Goal: Information Seeking & Learning: Find specific fact

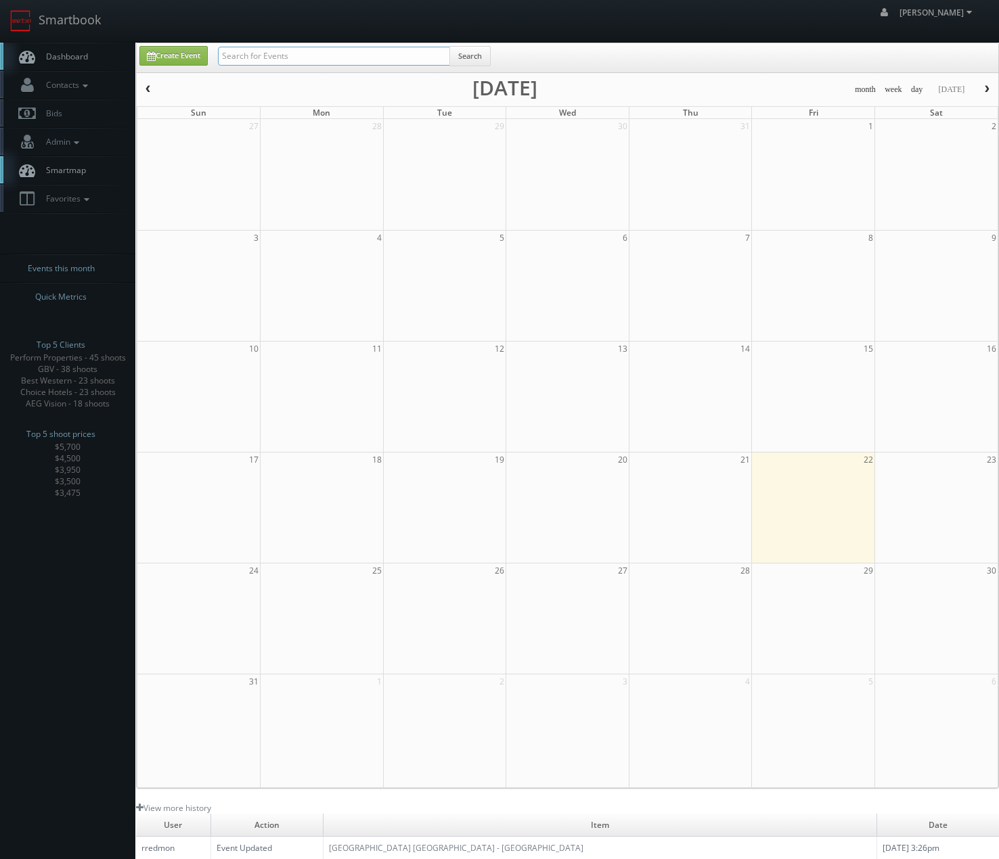
click at [287, 56] on input "text" at bounding box center [334, 56] width 232 height 19
type input "york"
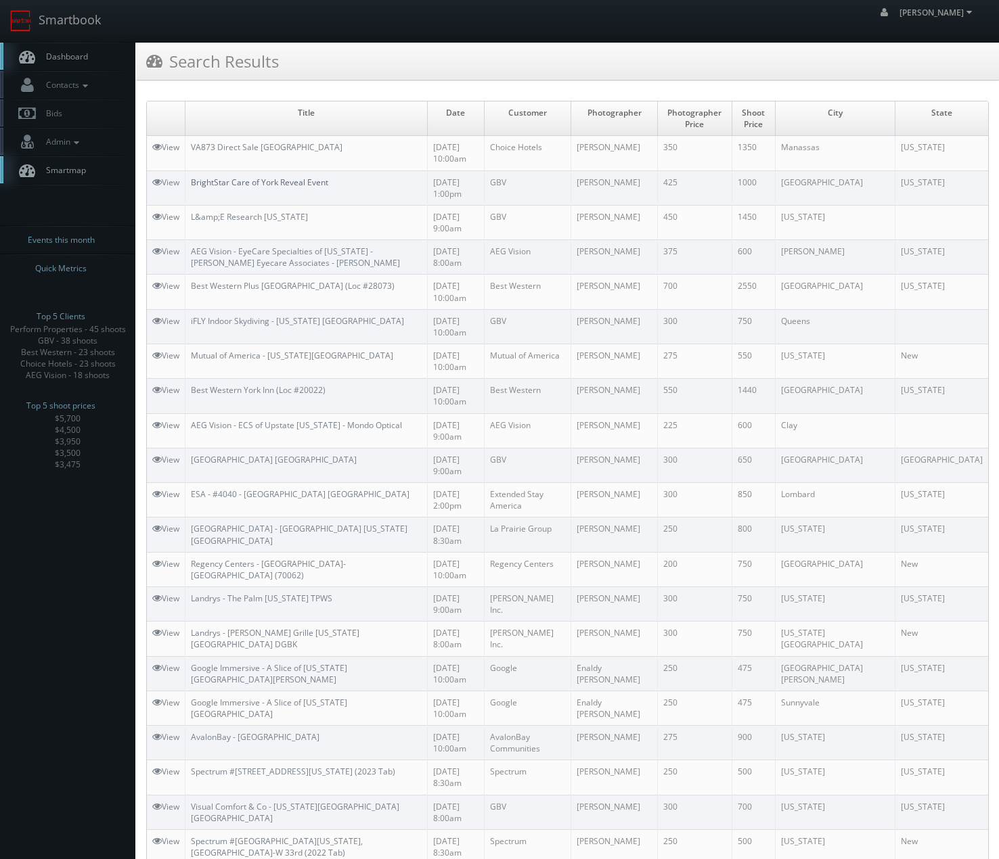
click at [246, 185] on link "BrightStar Care of York Reveal Event" at bounding box center [259, 183] width 137 height 12
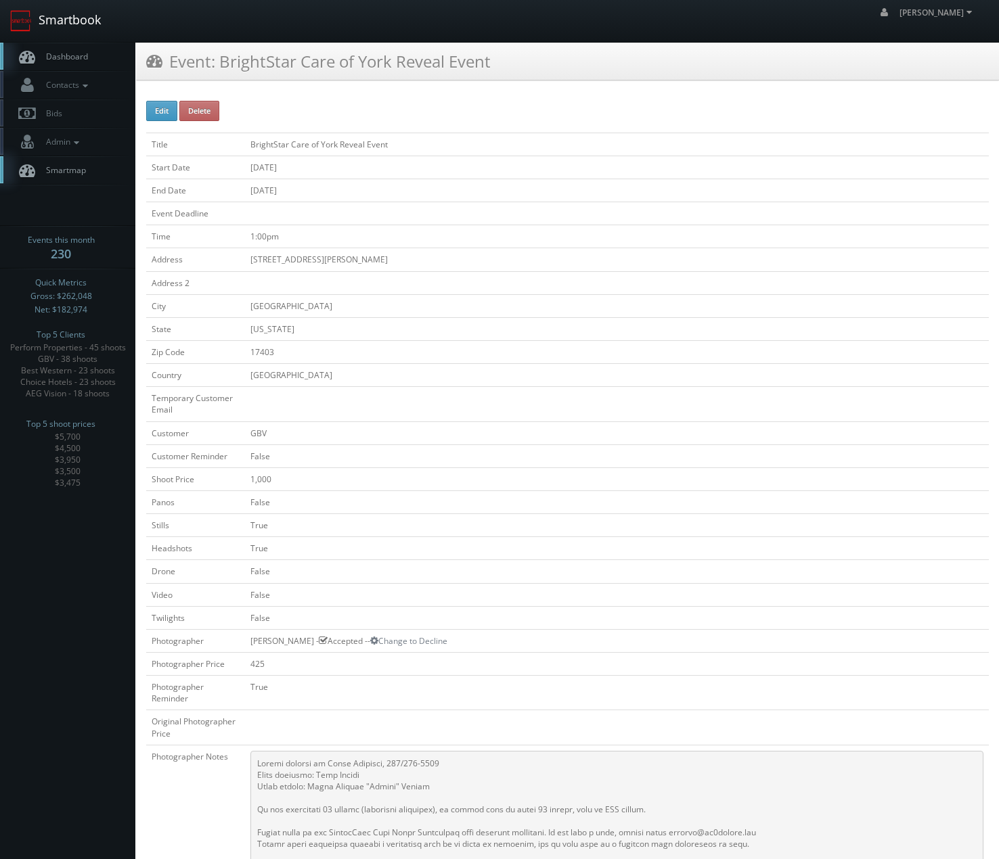
click at [36, 18] on link "Smartbook" at bounding box center [55, 21] width 111 height 42
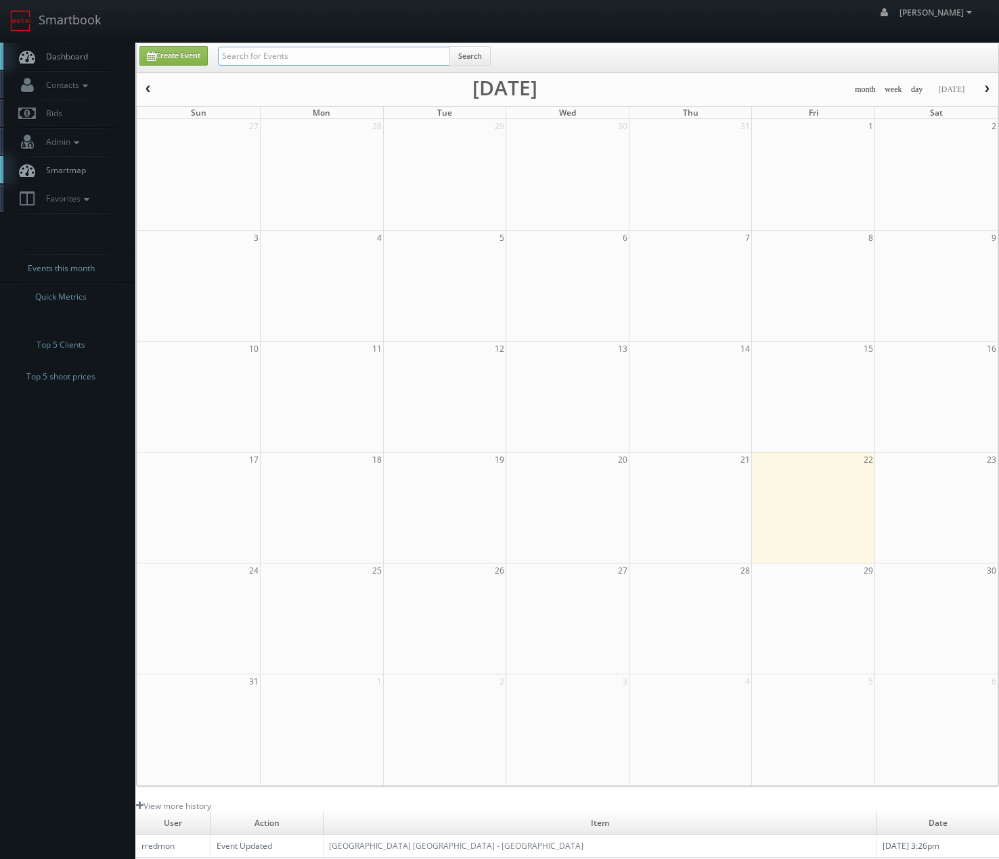
click at [313, 60] on input "text" at bounding box center [334, 56] width 232 height 19
type input "gills"
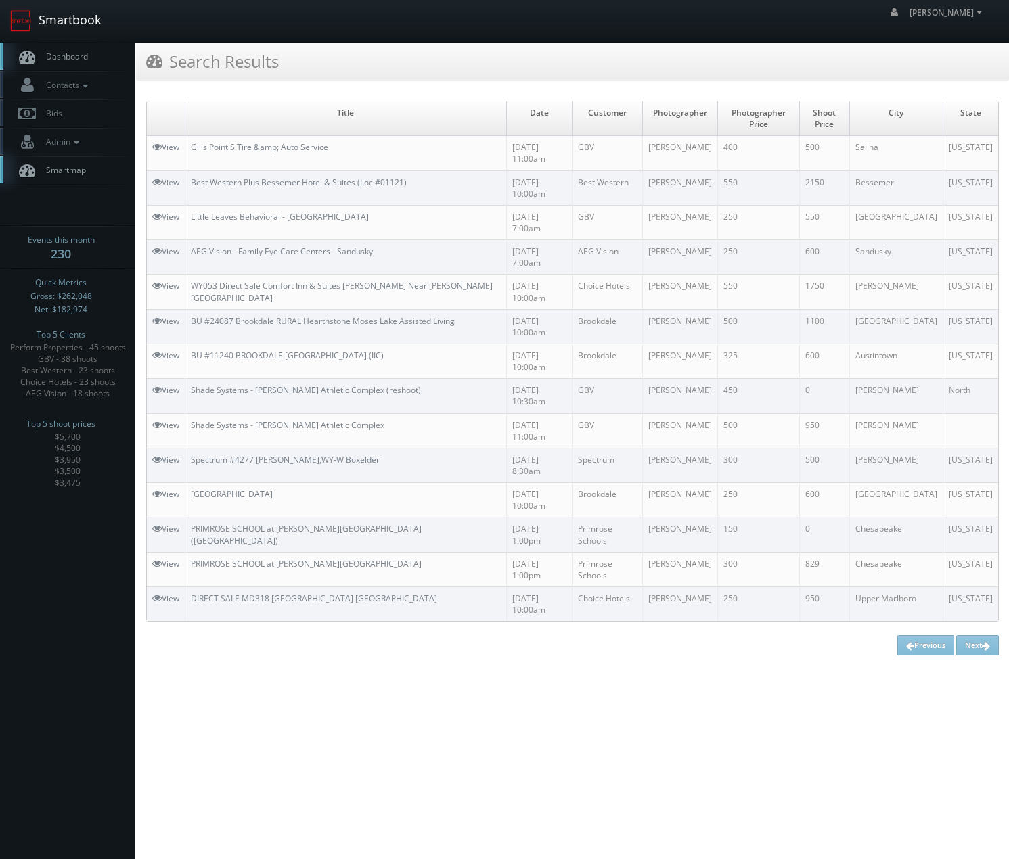
click at [96, 16] on link "Smartbook" at bounding box center [55, 21] width 111 height 42
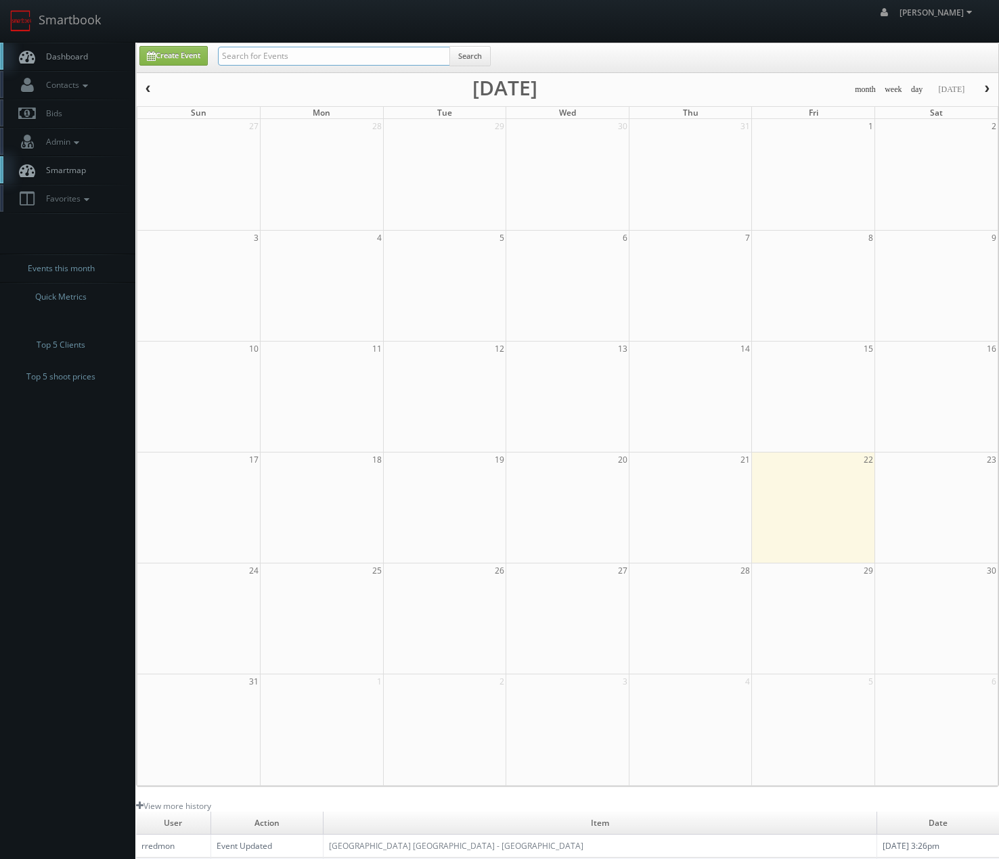
click at [285, 53] on input "text" at bounding box center [334, 56] width 232 height 19
type input "york"
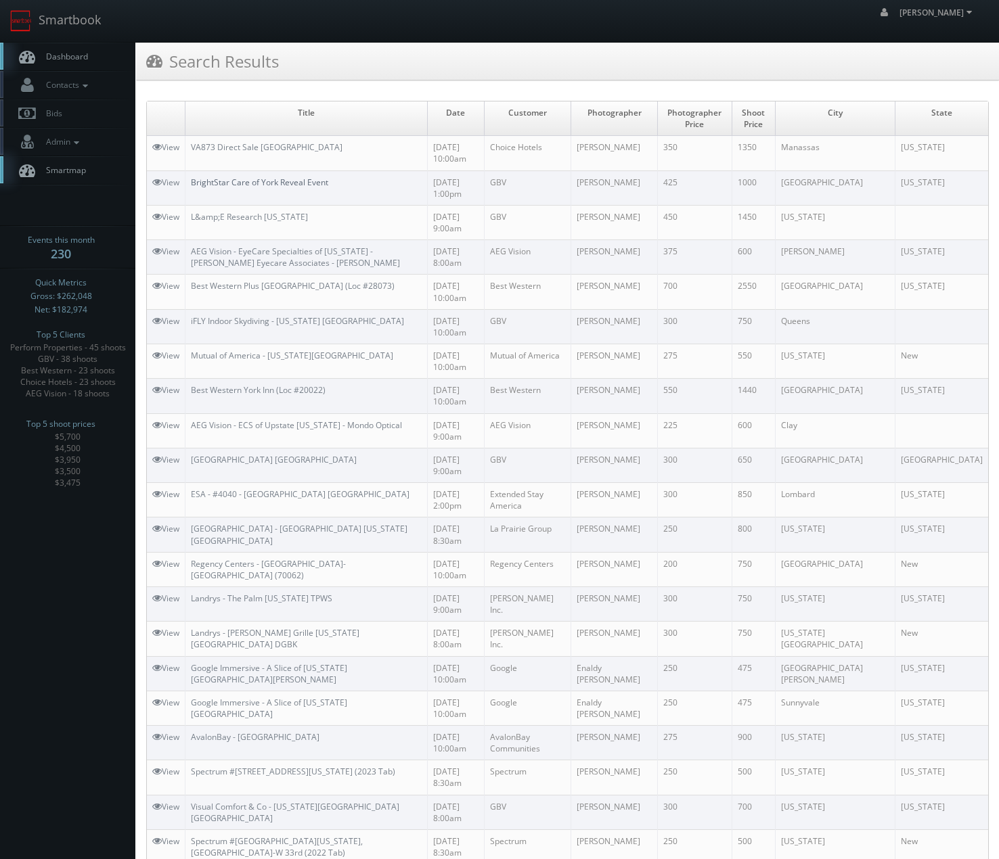
click at [221, 179] on link "BrightStar Care of York Reveal Event" at bounding box center [259, 183] width 137 height 12
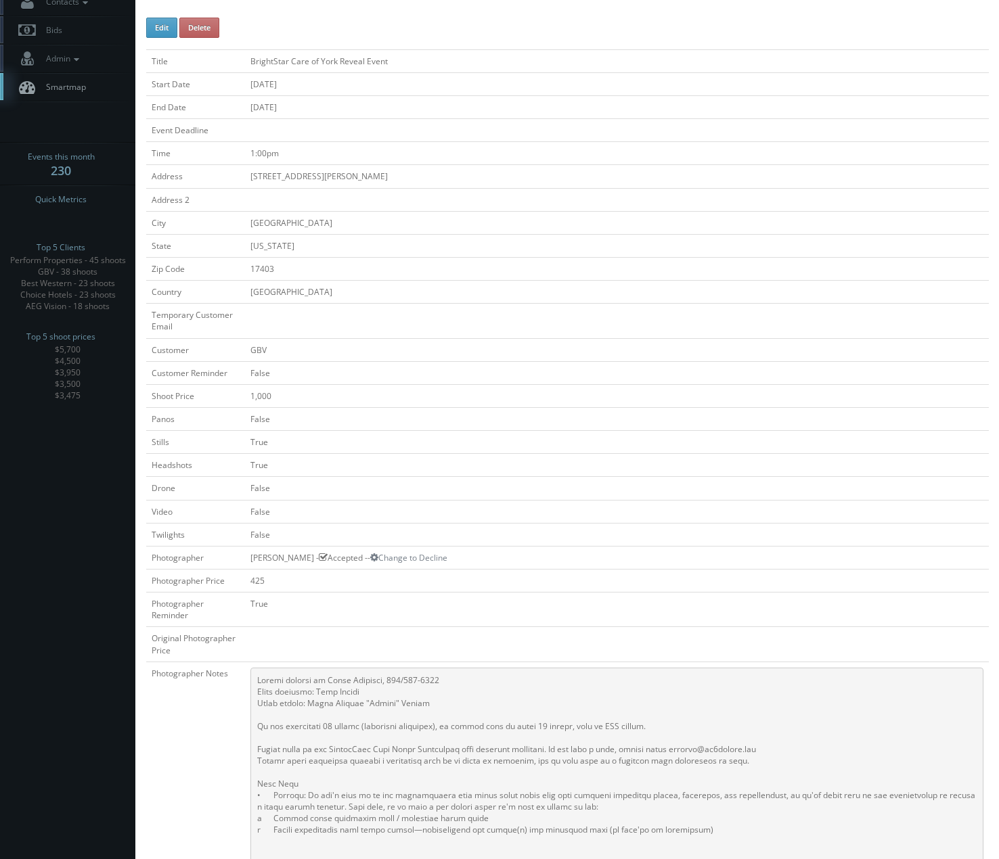
scroll to position [233, 0]
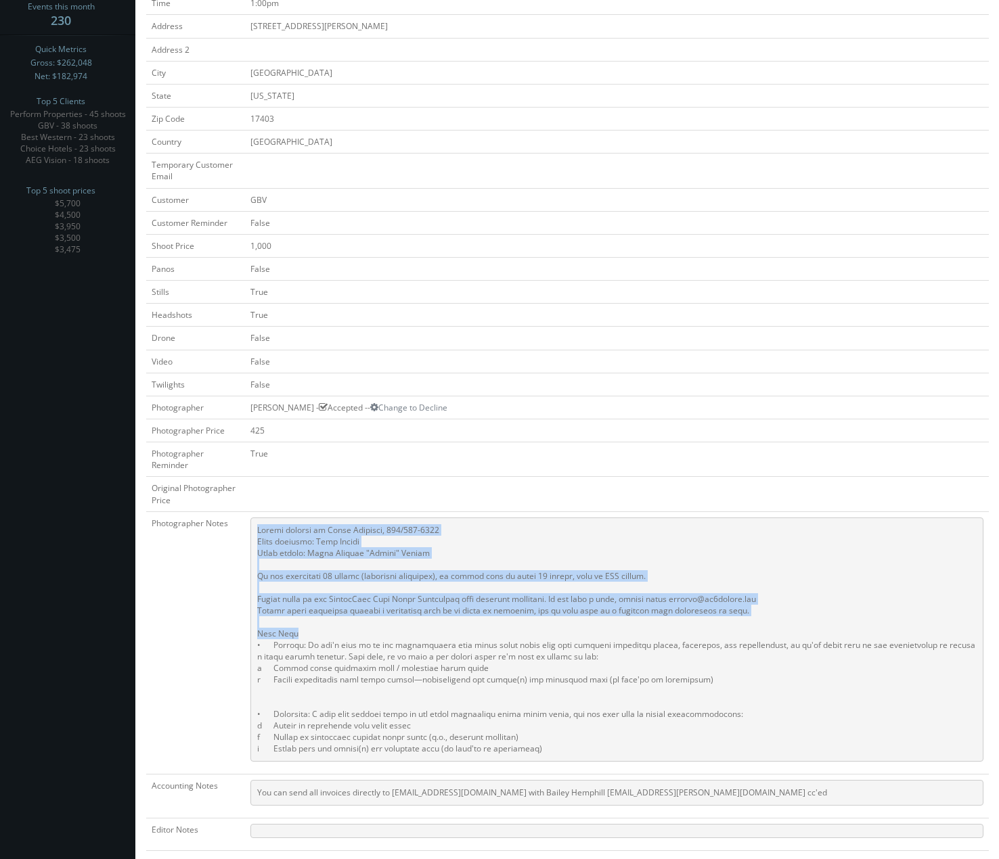
drag, startPoint x: 256, startPoint y: 526, endPoint x: 338, endPoint y: 633, distance: 134.6
click at [338, 633] on pre at bounding box center [616, 640] width 733 height 244
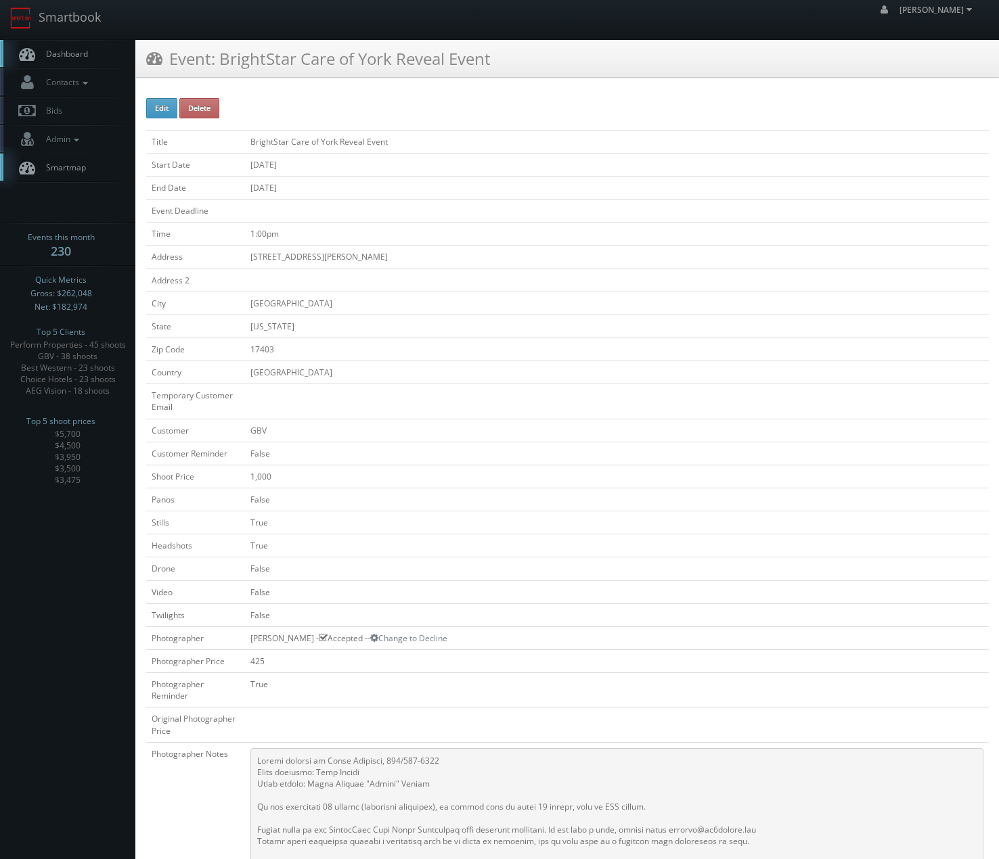
scroll to position [0, 0]
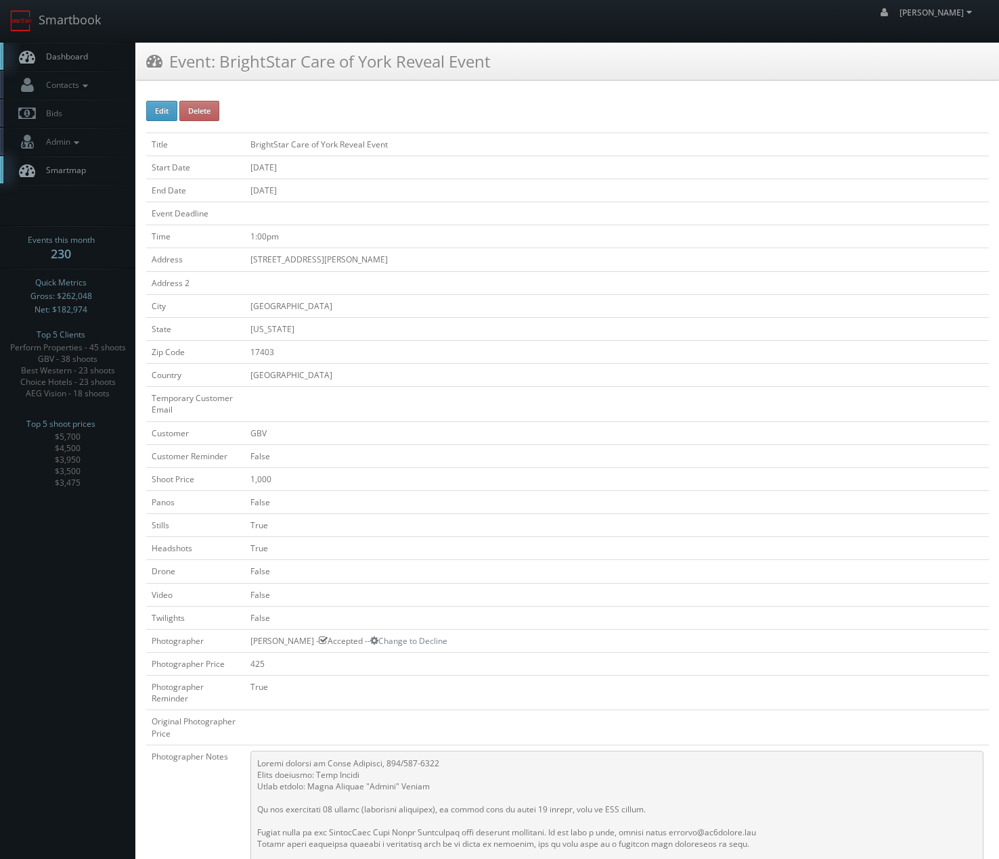
drag, startPoint x: 444, startPoint y: 298, endPoint x: 426, endPoint y: 315, distance: 25.4
click at [444, 298] on td "[GEOGRAPHIC_DATA]" at bounding box center [616, 305] width 743 height 23
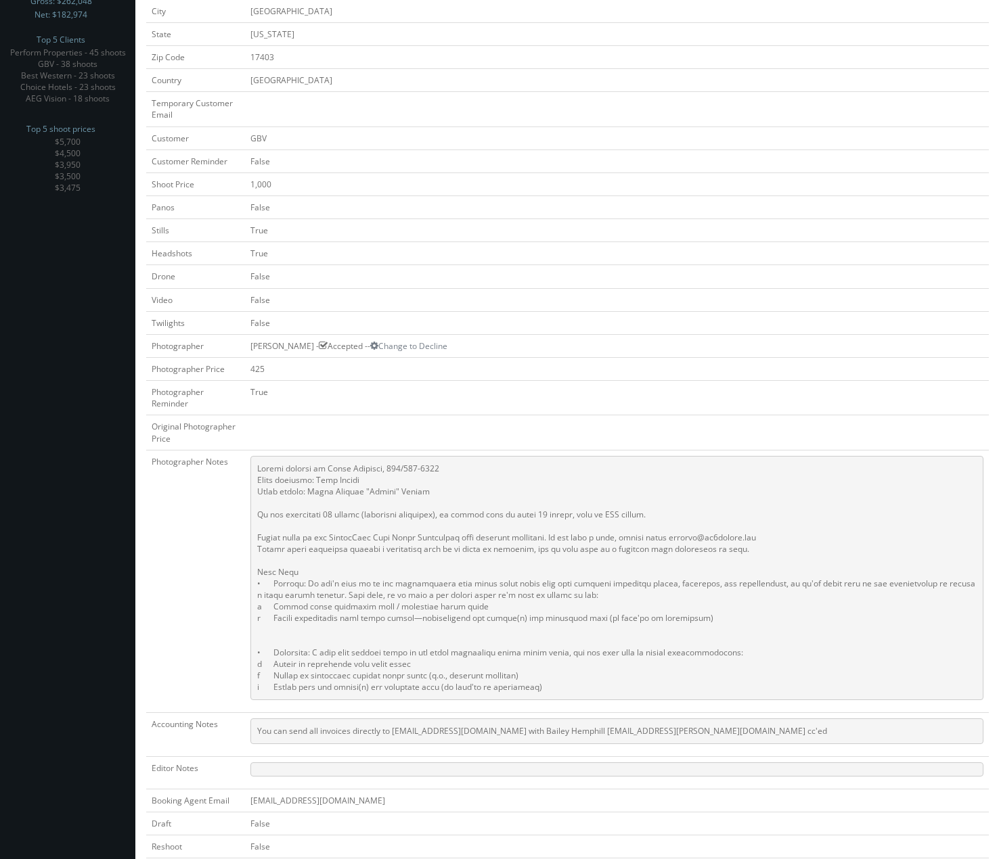
scroll to position [406, 0]
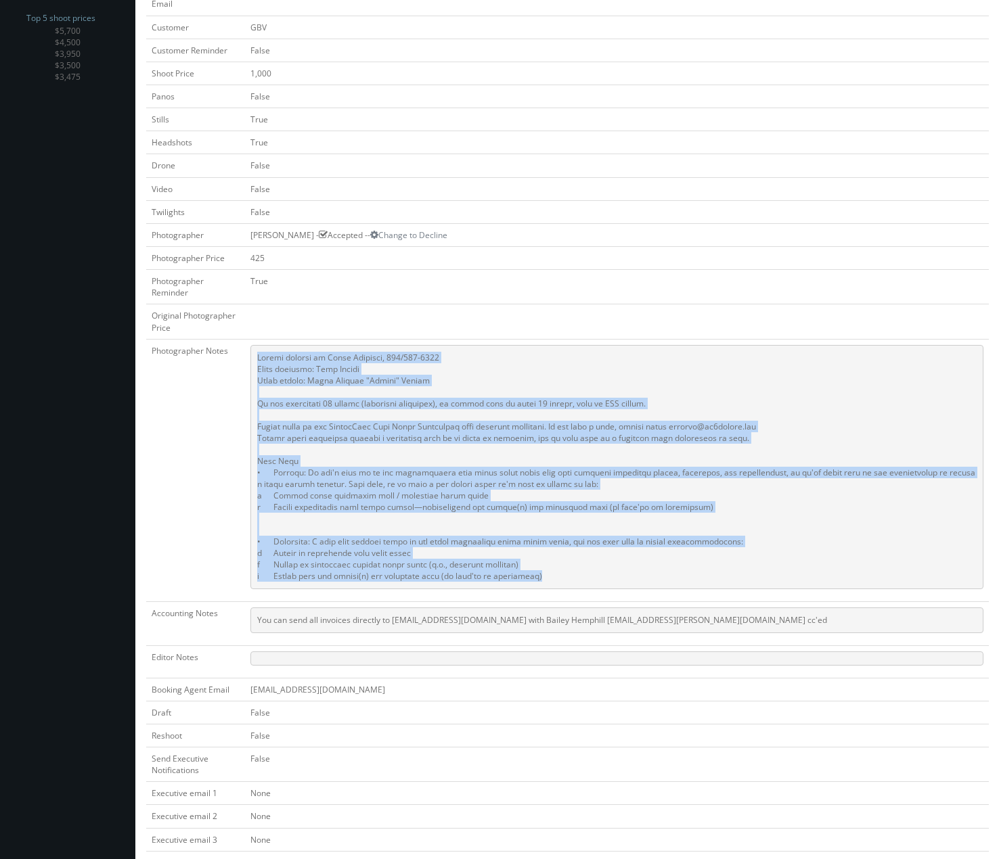
drag, startPoint x: 564, startPoint y: 576, endPoint x: 258, endPoint y: 359, distance: 374.6
click at [258, 359] on pre at bounding box center [616, 467] width 733 height 244
click at [276, 369] on pre at bounding box center [616, 467] width 733 height 244
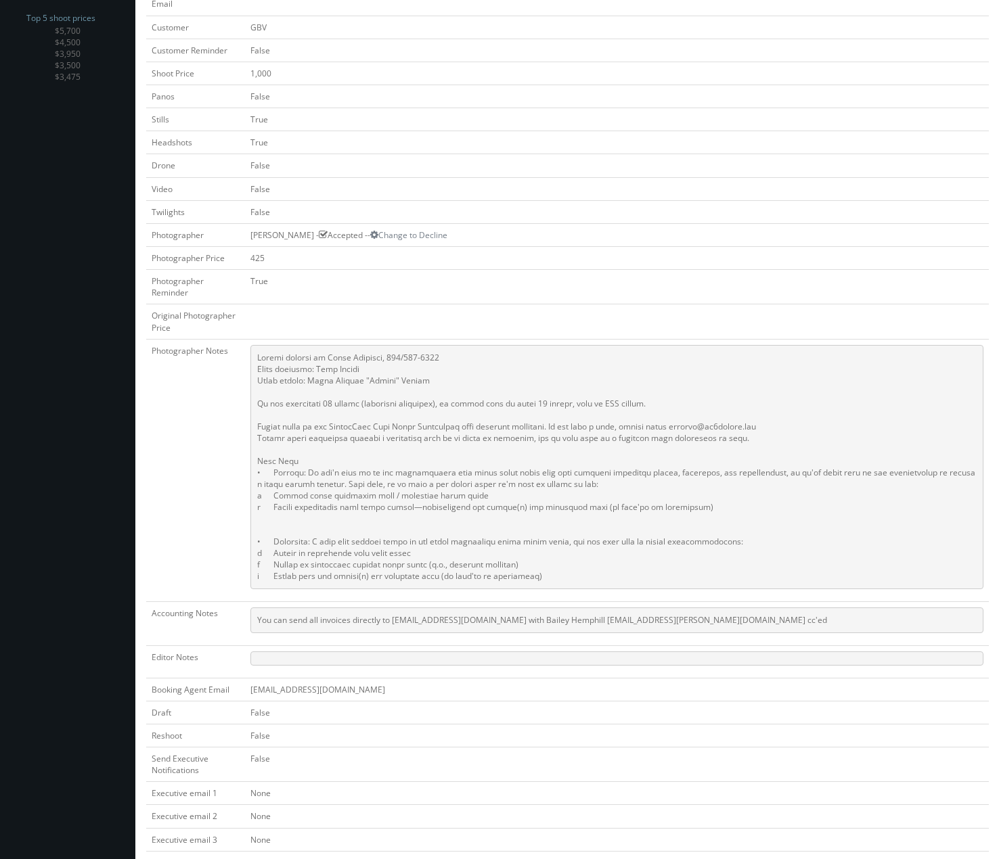
drag, startPoint x: 953, startPoint y: 39, endPoint x: 929, endPoint y: 62, distance: 33.0
click at [953, 39] on td "False" at bounding box center [616, 50] width 743 height 23
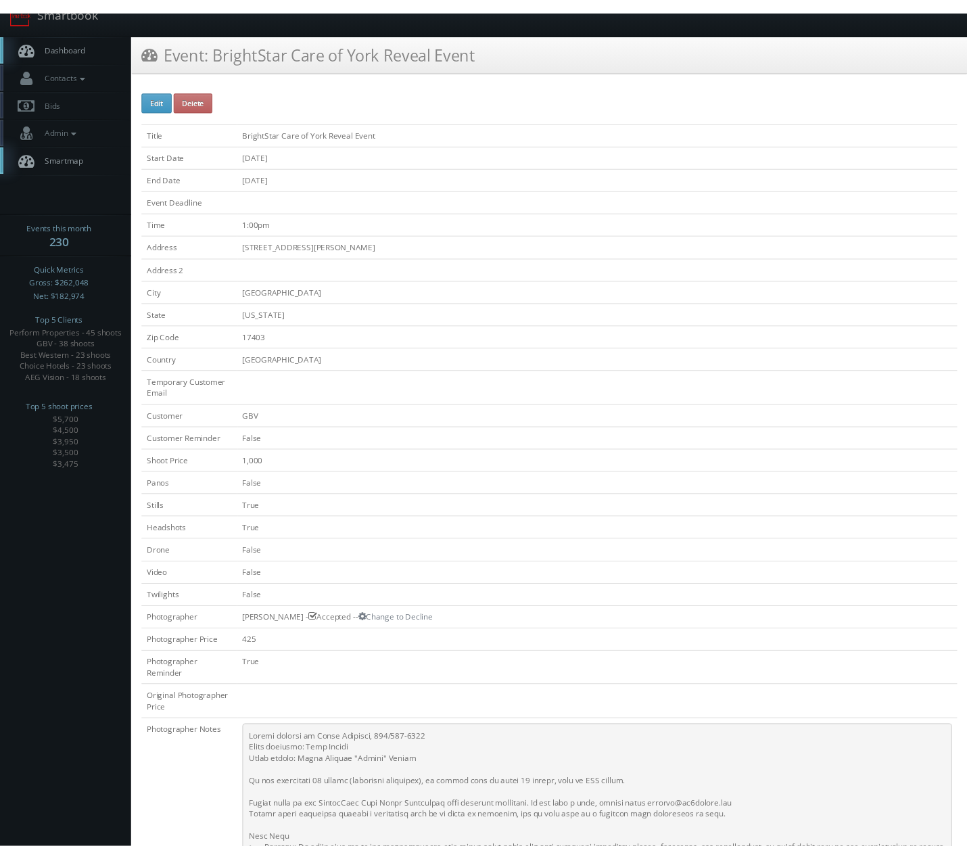
scroll to position [0, 0]
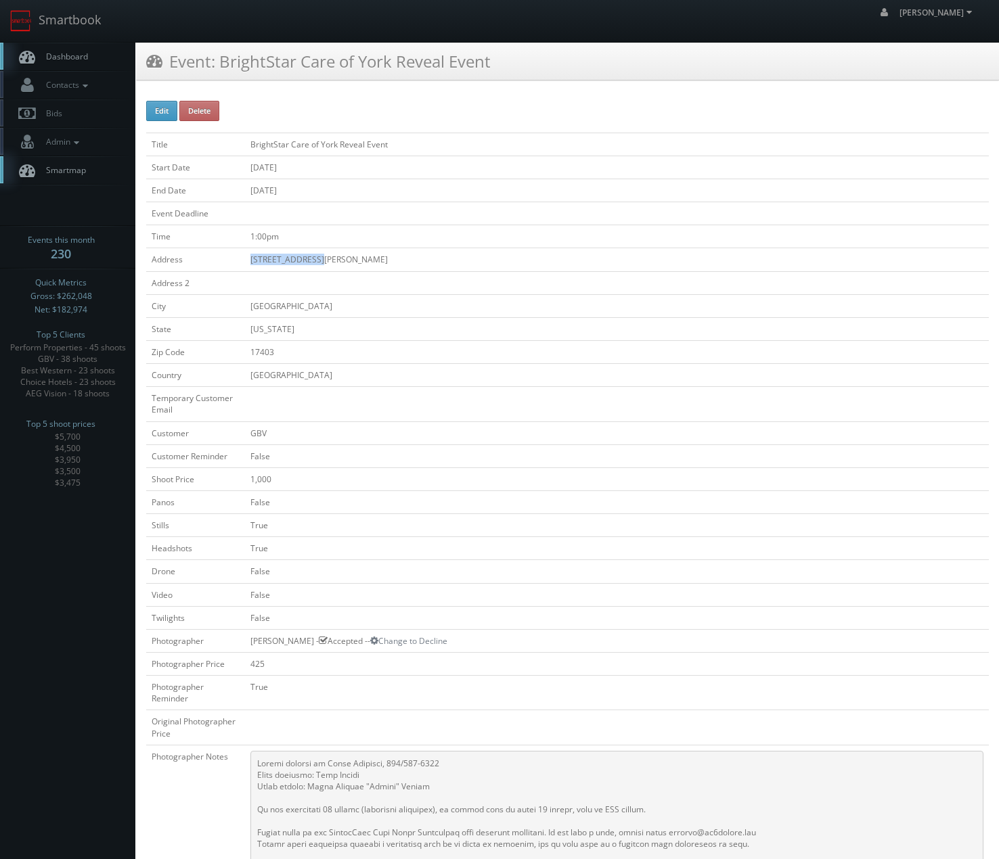
drag, startPoint x: 251, startPoint y: 263, endPoint x: 362, endPoint y: 269, distance: 111.1
click at [362, 269] on td "267 Hess Farm Rd" at bounding box center [616, 259] width 743 height 23
copy td "267 Hess Farm Rd"
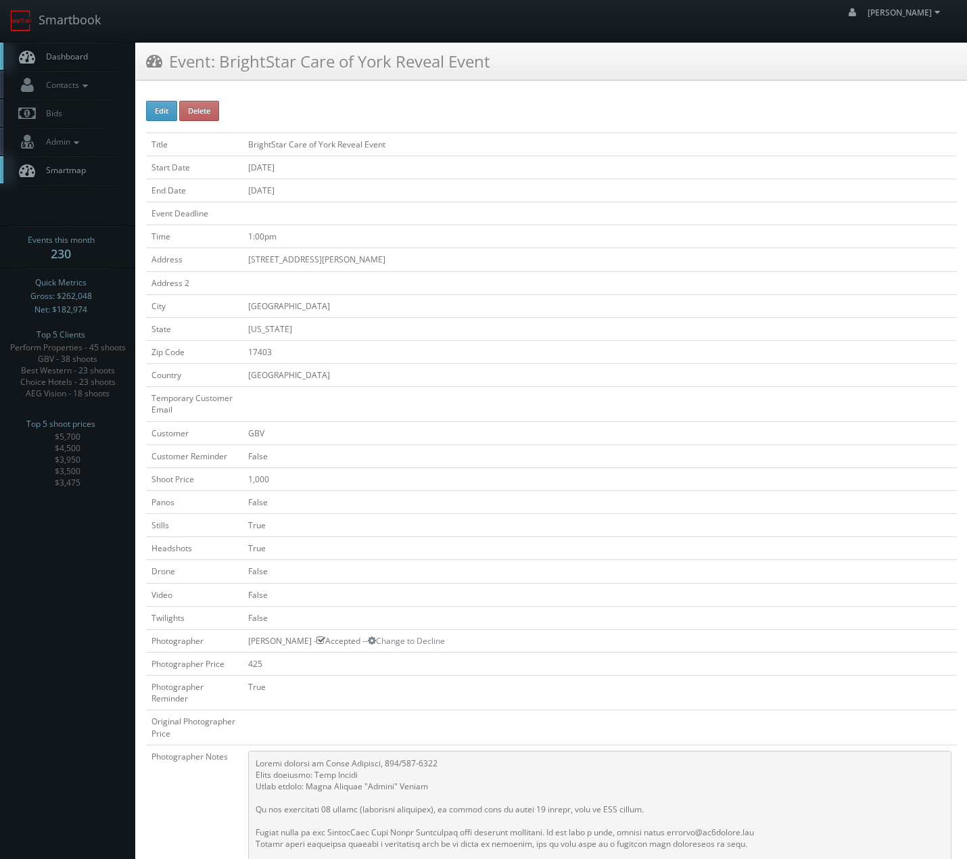
drag, startPoint x: 936, startPoint y: 141, endPoint x: 834, endPoint y: 114, distance: 105.0
click at [936, 141] on td "BrightStar Care of York Reveal Event" at bounding box center [600, 144] width 714 height 23
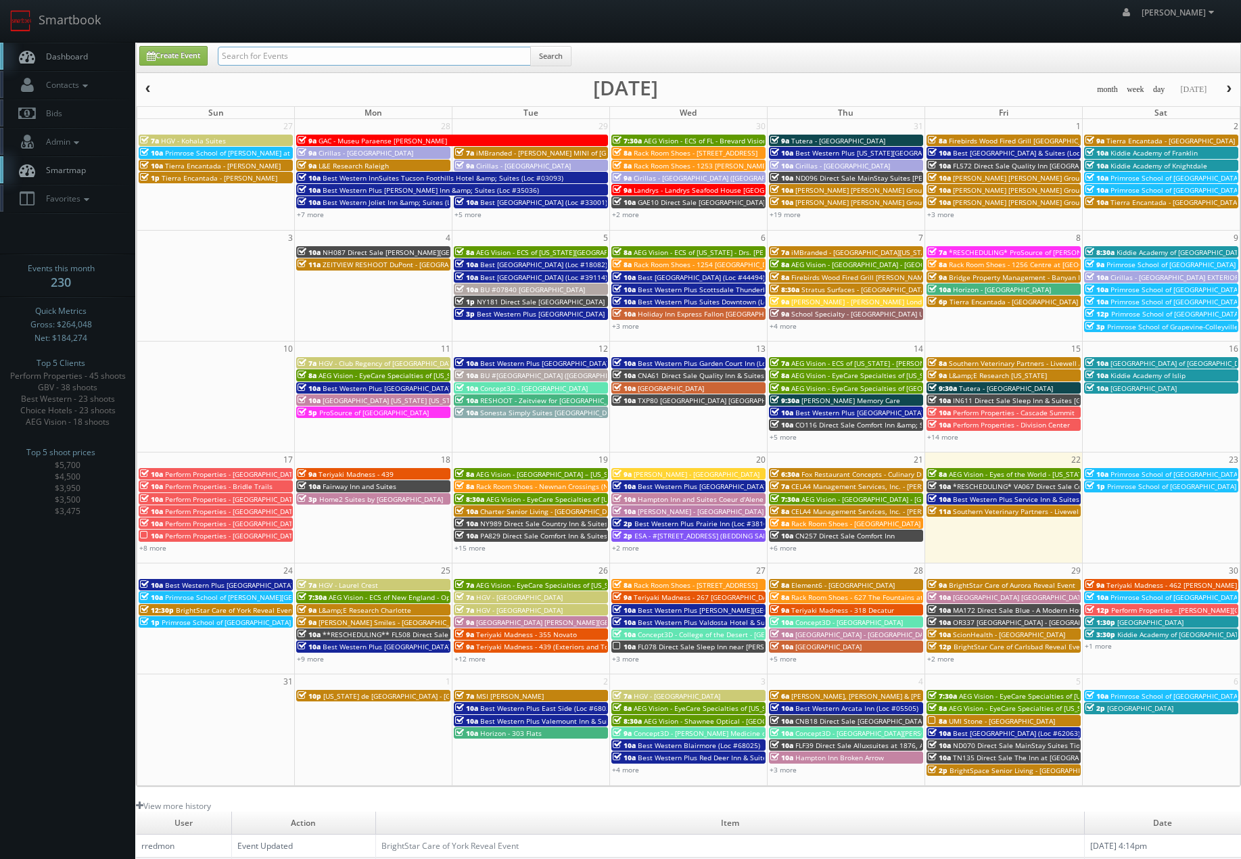
click at [262, 55] on input "text" at bounding box center [374, 56] width 313 height 19
type input "fox"
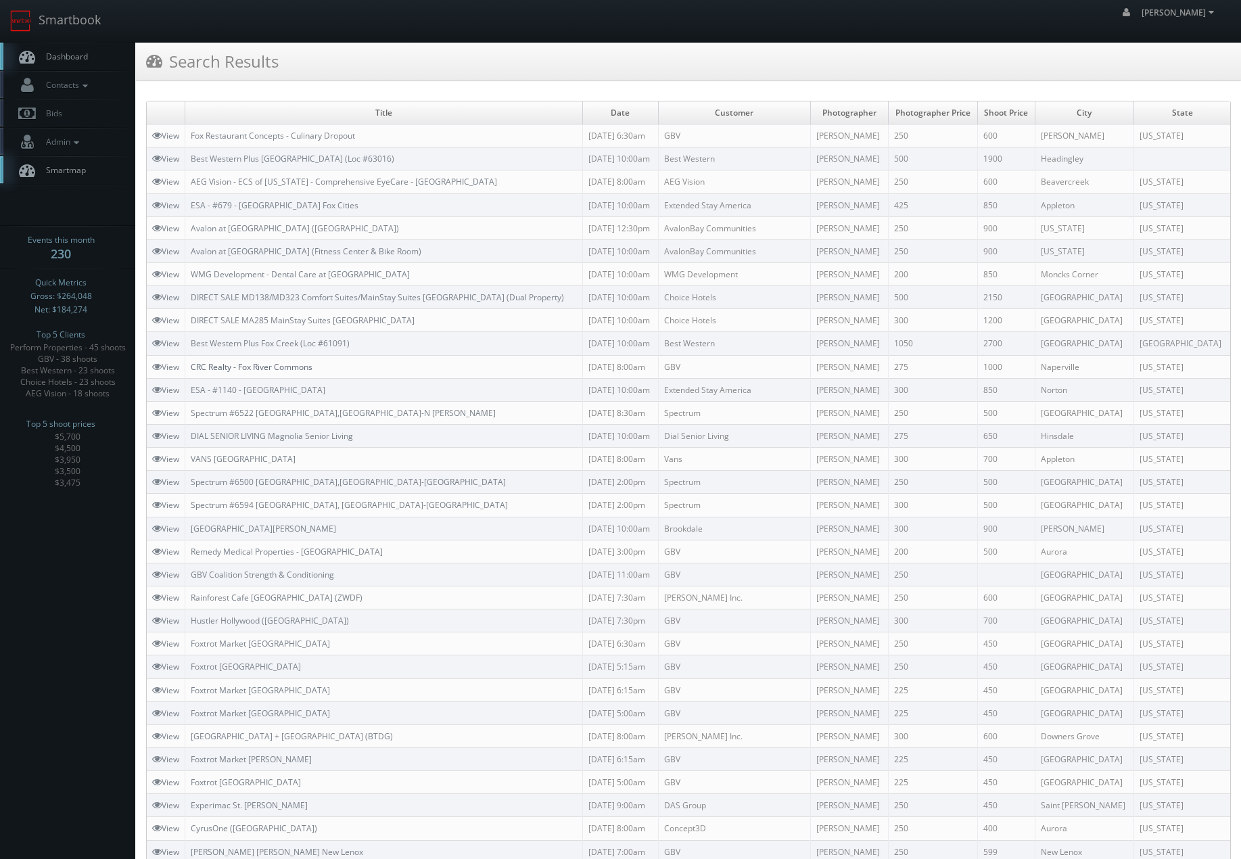
click at [293, 362] on link "CRC Realty - Fox River Commons" at bounding box center [252, 367] width 122 height 12
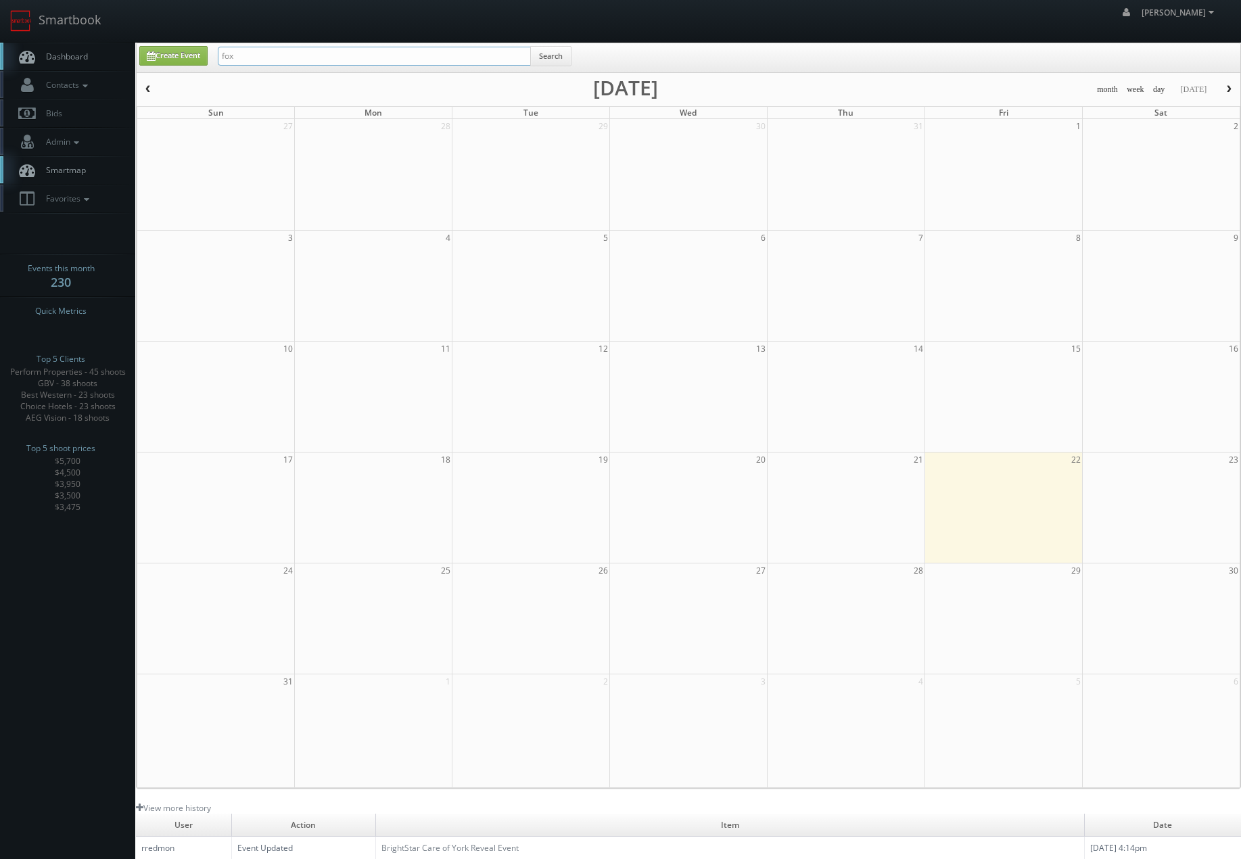
drag, startPoint x: 294, startPoint y: 61, endPoint x: 346, endPoint y: 71, distance: 53.1
click at [294, 60] on input "fox" at bounding box center [374, 56] width 313 height 19
click at [556, 57] on button "Search" at bounding box center [550, 56] width 41 height 20
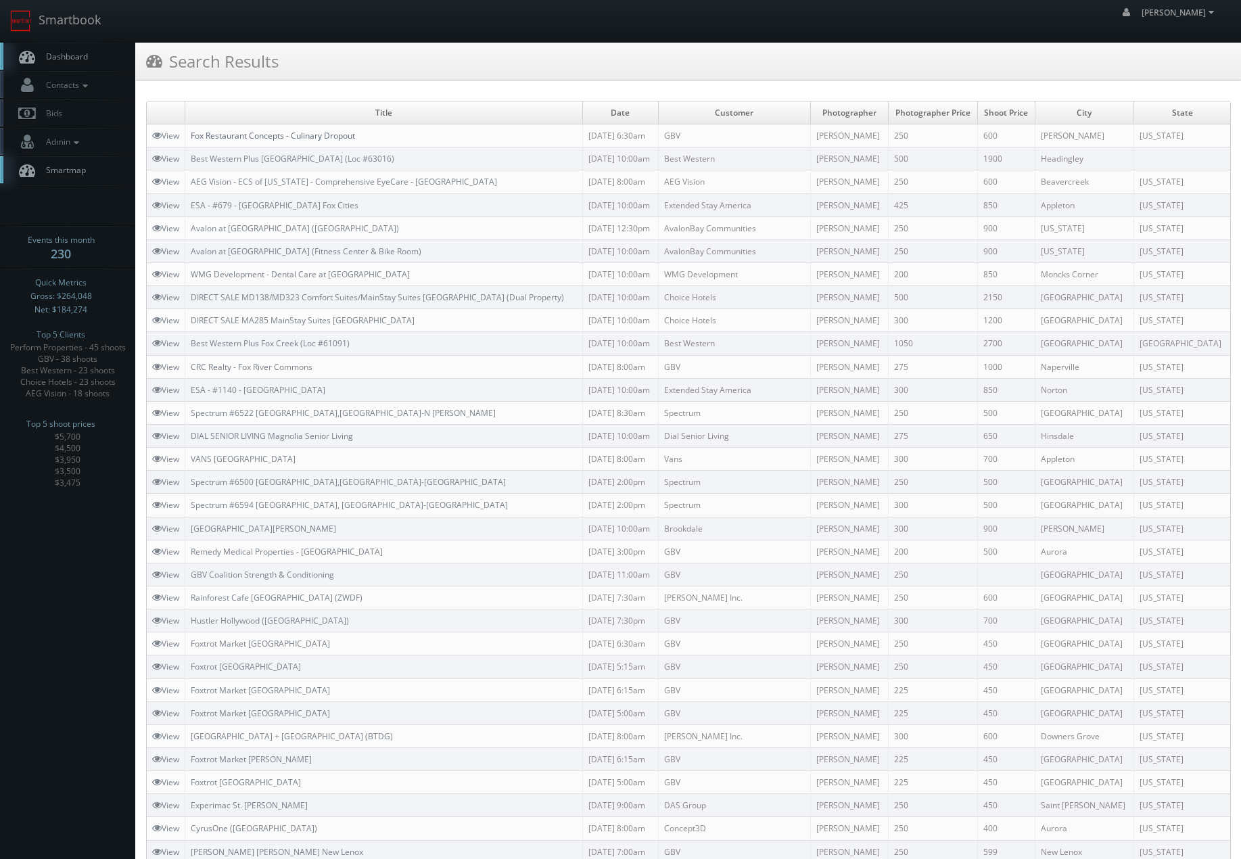
click at [244, 135] on link "Fox Restaurant Concepts - Culinary Dropout" at bounding box center [273, 136] width 164 height 12
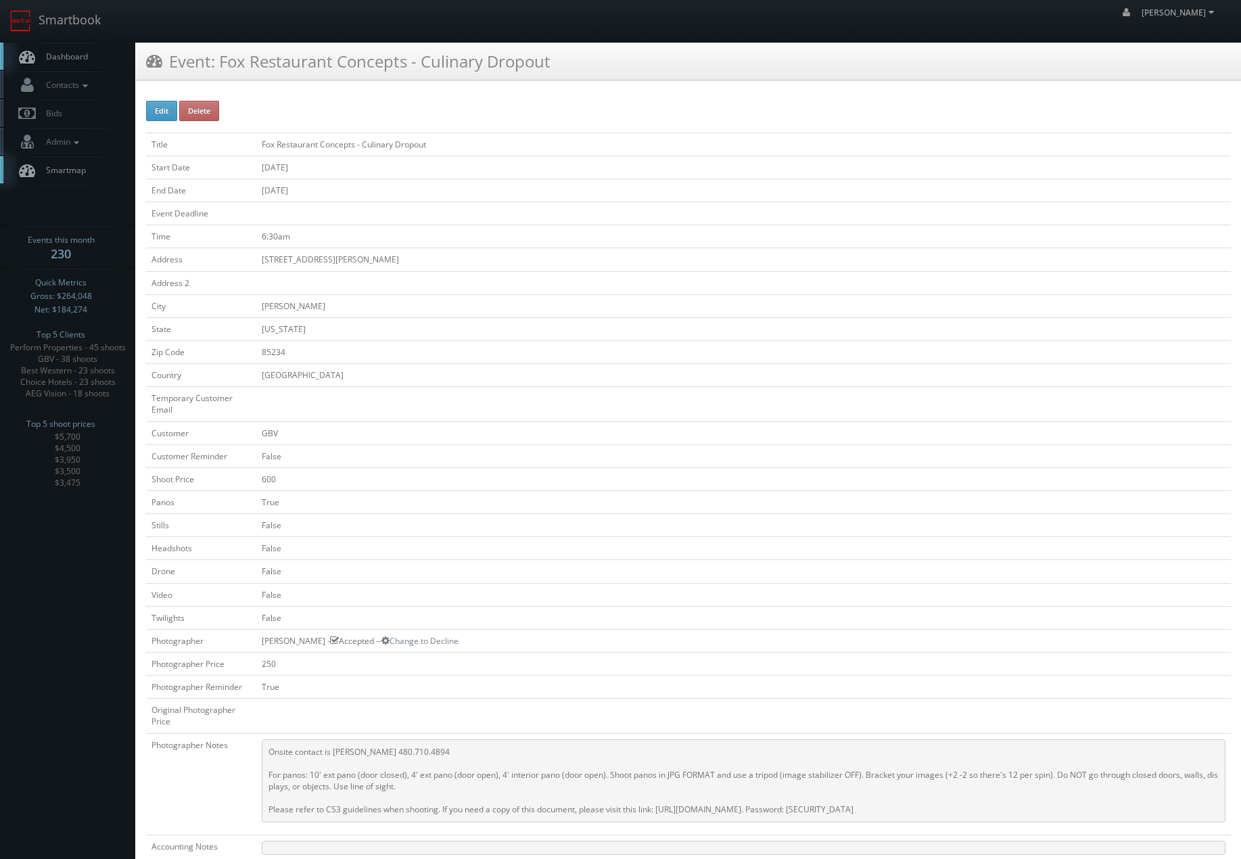
click at [510, 373] on td "[GEOGRAPHIC_DATA]" at bounding box center [743, 375] width 975 height 23
click at [334, 306] on td "[PERSON_NAME]" at bounding box center [743, 305] width 975 height 23
